Goal: Contribute content: Add original content to the website for others to see

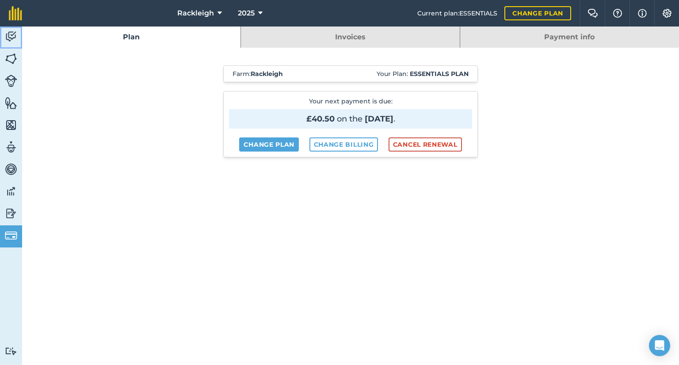
click at [9, 35] on img at bounding box center [11, 36] width 12 height 13
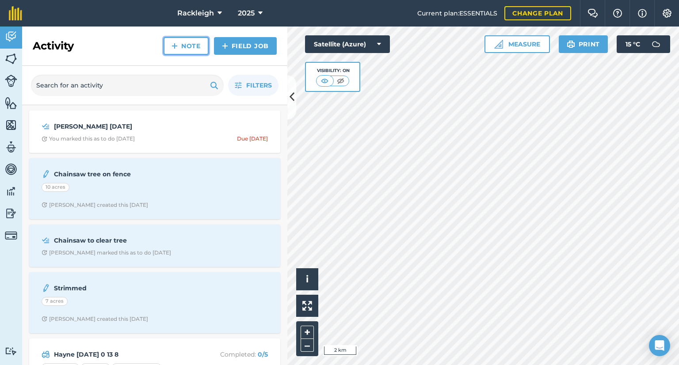
click at [182, 46] on link "Note" at bounding box center [185, 46] width 45 height 18
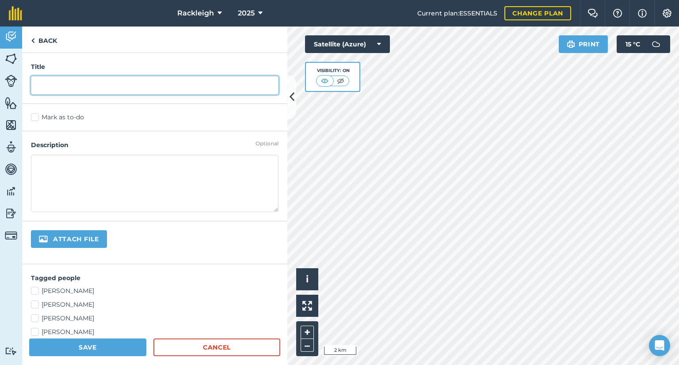
click at [65, 82] on input "text" at bounding box center [154, 85] width 247 height 19
type input "hay placement"
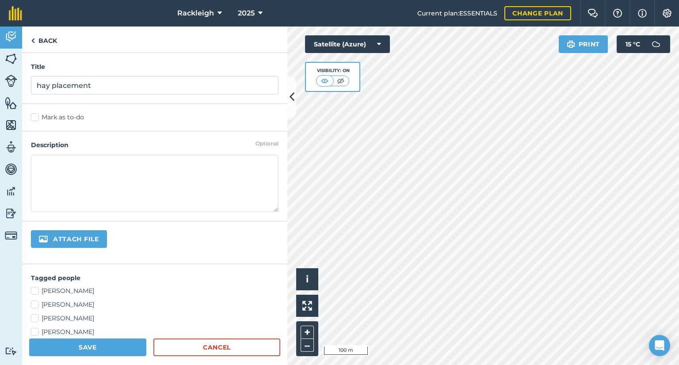
click at [345, 365] on html "Rackleigh 2025 Current plan : ESSENTIALS Change plan Farm Chat Help Info Settin…" at bounding box center [339, 182] width 679 height 365
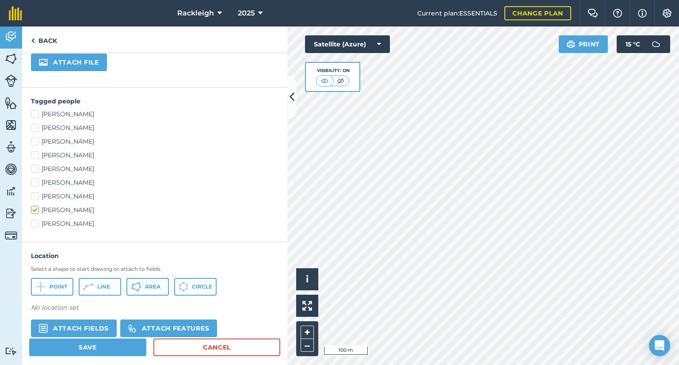
scroll to position [242, 0]
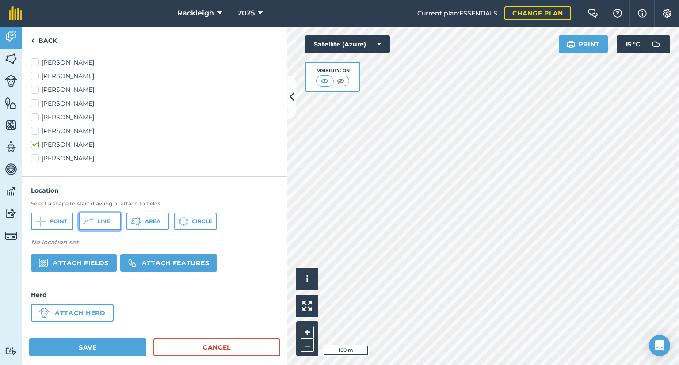
click at [99, 220] on span "Line" at bounding box center [103, 221] width 13 height 7
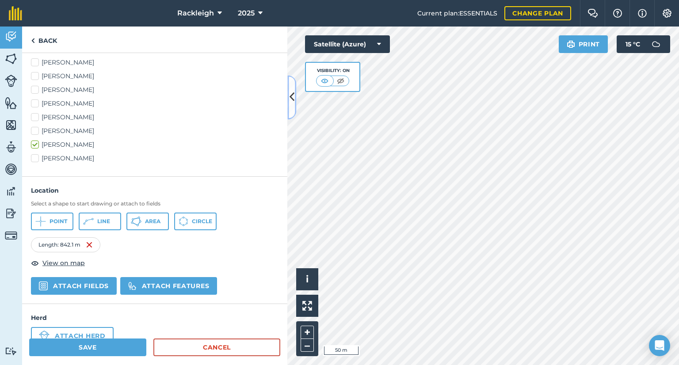
click at [292, 95] on icon at bounding box center [291, 97] width 5 height 15
